Goal: Information Seeking & Learning: Find contact information

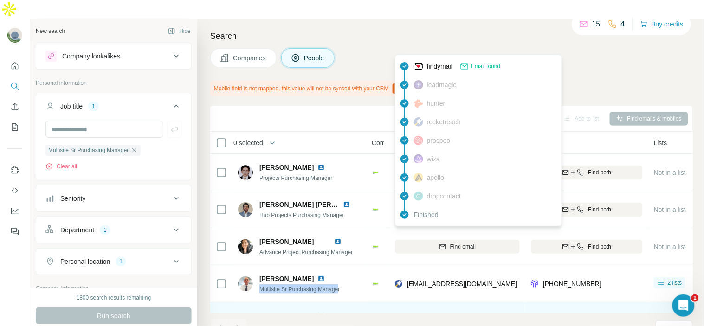
scroll to position [68, 0]
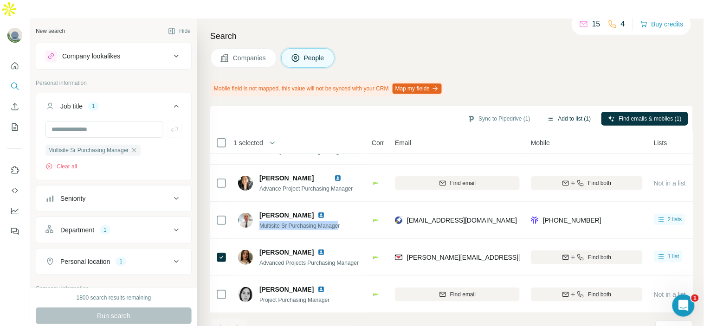
click at [564, 112] on button "Add to list (1)" at bounding box center [568, 119] width 57 height 14
click at [564, 96] on body "New search Hide Company lookalikes Personal information Job title 1 Multisite S…" at bounding box center [352, 172] width 704 height 345
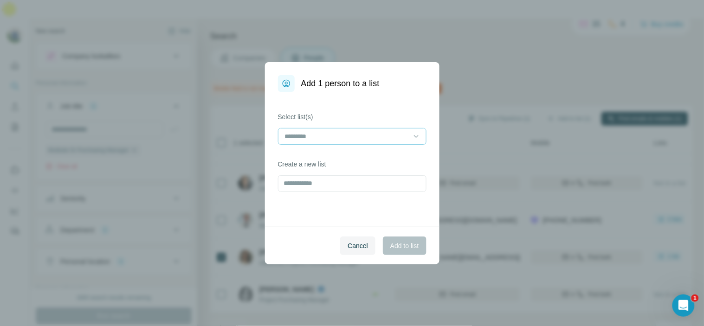
click at [374, 130] on div at bounding box center [346, 136] width 125 height 16
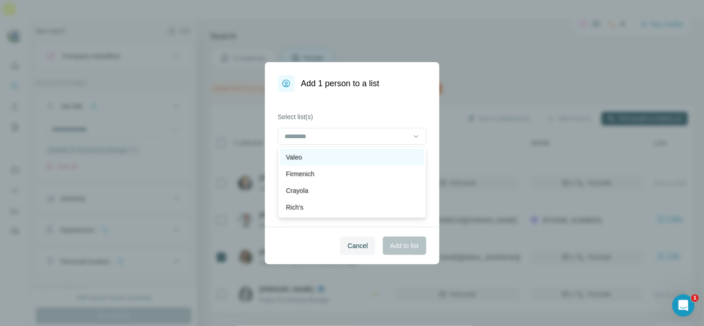
click at [363, 154] on div "Valeo" at bounding box center [352, 157] width 133 height 9
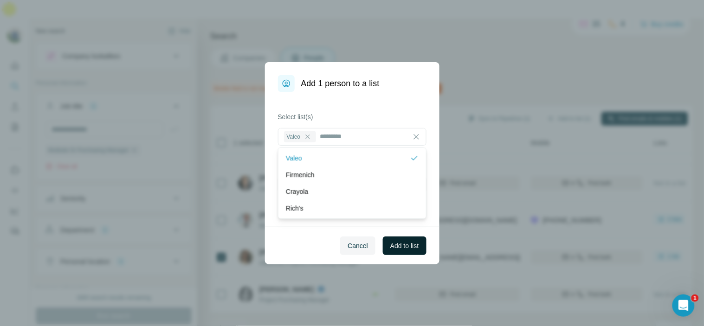
click at [406, 247] on span "Add to list" at bounding box center [404, 245] width 28 height 9
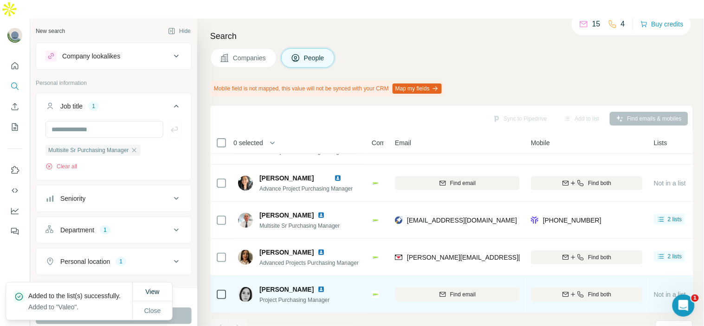
click at [325, 286] on img at bounding box center [320, 289] width 7 height 7
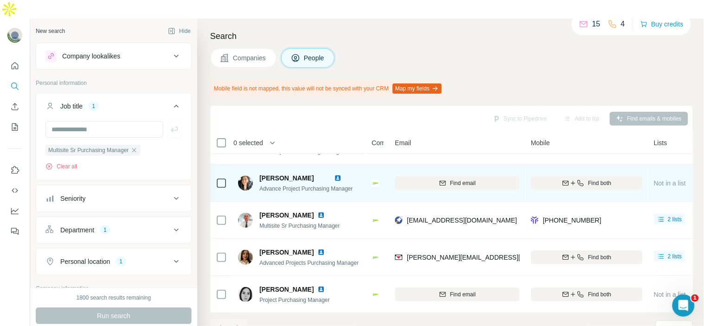
click at [341, 174] on img at bounding box center [337, 177] width 7 height 7
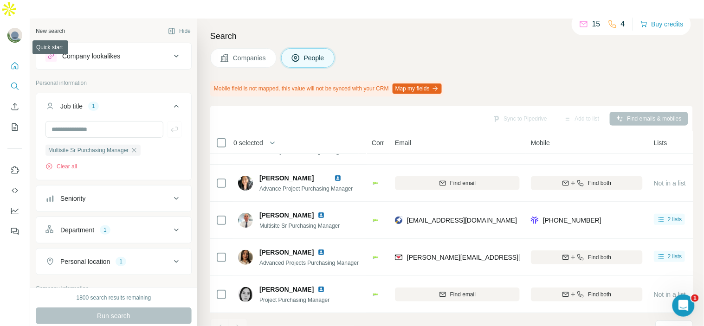
click at [21, 58] on button "Quick start" at bounding box center [14, 66] width 15 height 17
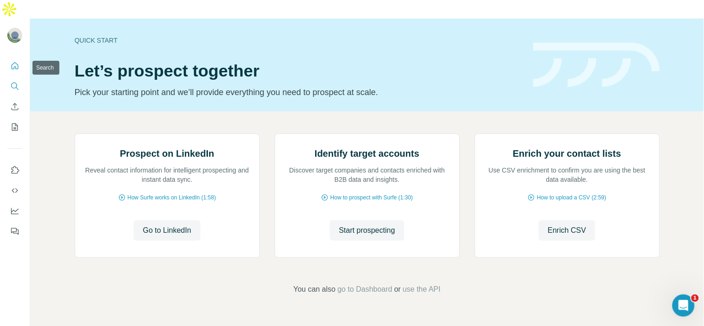
click at [21, 78] on button "Search" at bounding box center [14, 86] width 15 height 17
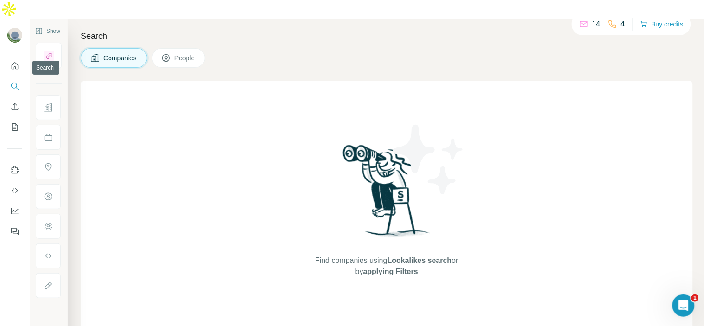
click at [14, 82] on icon "Search" at bounding box center [14, 86] width 9 height 9
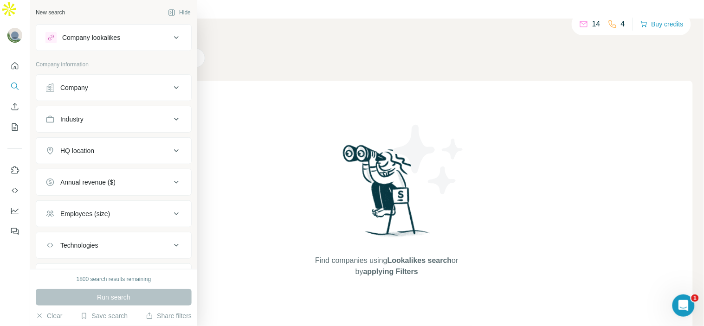
click at [100, 79] on button "Company" at bounding box center [113, 88] width 155 height 22
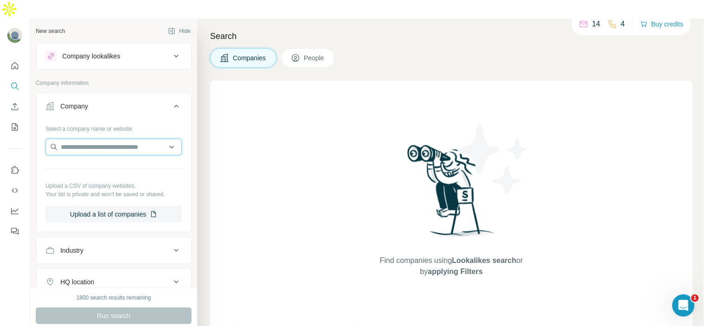
click at [90, 139] on input "text" at bounding box center [113, 147] width 136 height 17
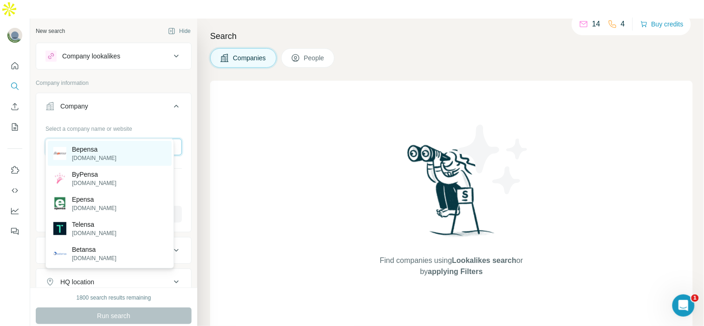
type input "*******"
click at [107, 150] on p "Bepensa" at bounding box center [94, 149] width 45 height 9
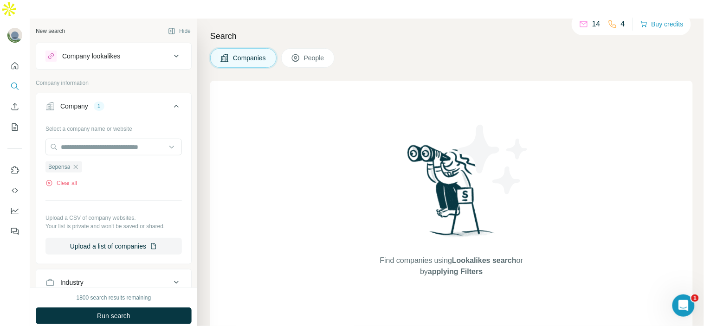
click at [314, 28] on div "Search Companies People Find companies using Lookalikes search or by applying F…" at bounding box center [450, 182] width 506 height 326
click at [305, 50] on div "Search Companies People Find companies using Lookalikes search or by applying F…" at bounding box center [450, 182] width 506 height 326
click at [302, 48] on button "People" at bounding box center [308, 57] width 54 height 19
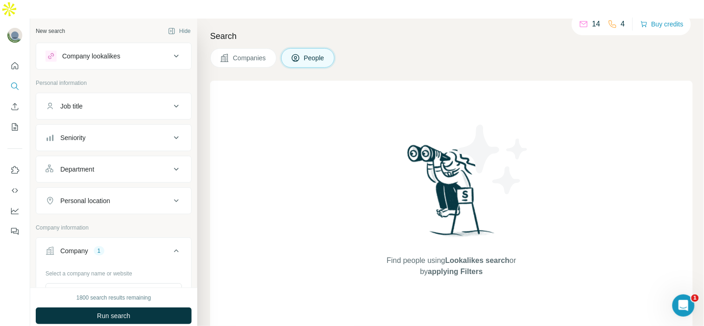
click at [126, 95] on button "Job title" at bounding box center [113, 106] width 155 height 22
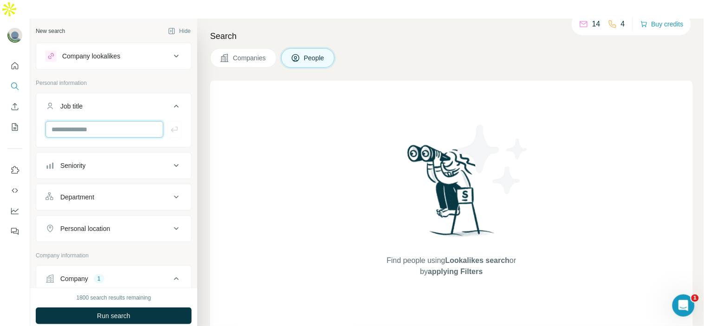
click at [116, 121] on input "text" at bounding box center [104, 129] width 118 height 17
paste input "**********"
type input "**********"
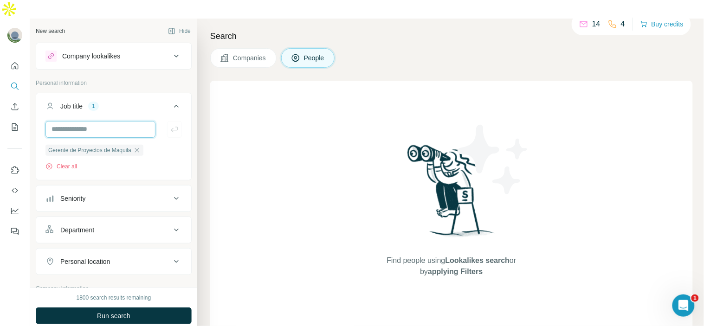
scroll to position [0, 0]
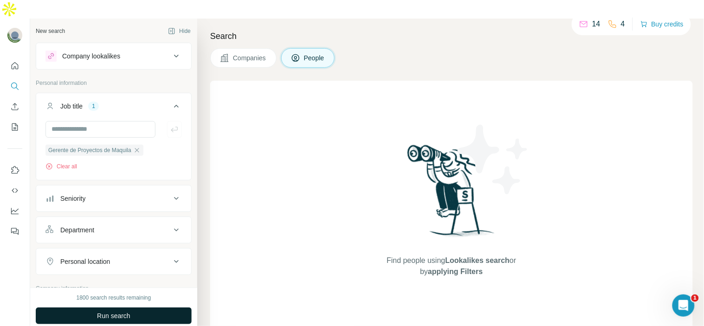
click at [122, 311] on span "Run search" at bounding box center [113, 315] width 33 height 9
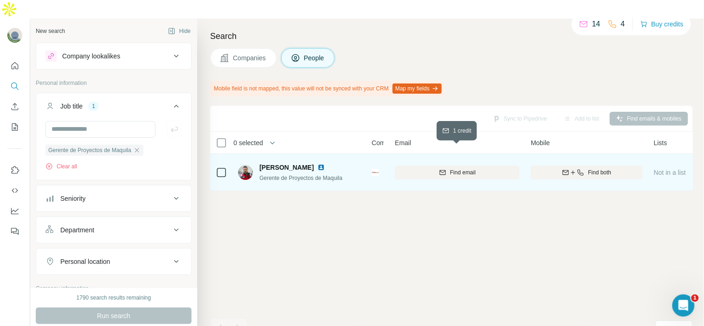
click at [452, 168] on span "Find email" at bounding box center [463, 172] width 26 height 8
click at [271, 163] on span "[PERSON_NAME]" at bounding box center [286, 167] width 54 height 9
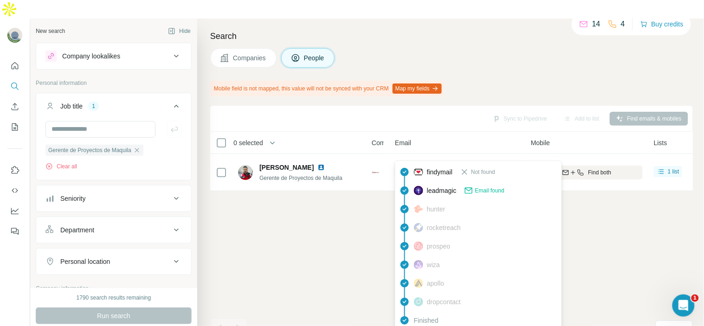
drag, startPoint x: 493, startPoint y: 151, endPoint x: 404, endPoint y: 155, distance: 88.7
click at [404, 160] on div "[EMAIL_ADDRESS][DOMAIN_NAME]" at bounding box center [457, 173] width 125 height 26
copy div "[EMAIL_ADDRESS][DOMAIN_NAME]"
